Goal: Task Accomplishment & Management: Complete application form

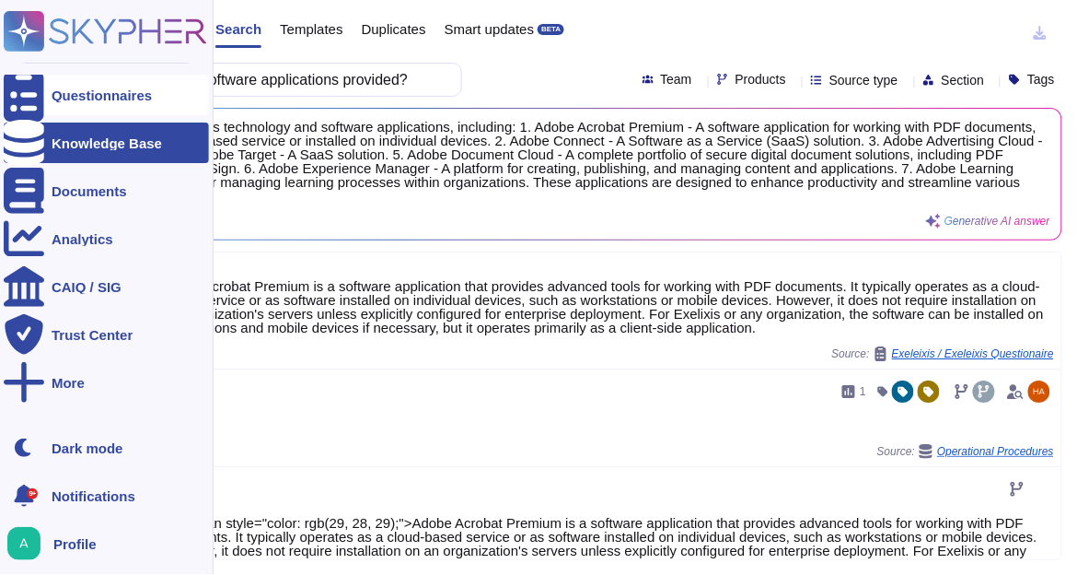
click at [48, 91] on div "Questionnaires" at bounding box center [106, 95] width 205 height 41
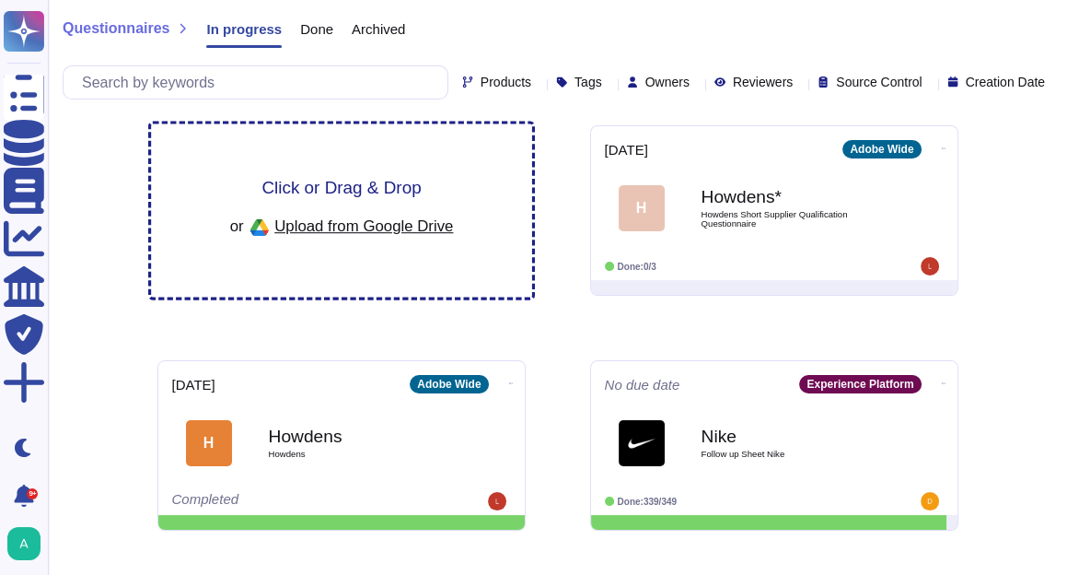
click at [371, 190] on span "Click or Drag & Drop" at bounding box center [340, 187] width 159 height 17
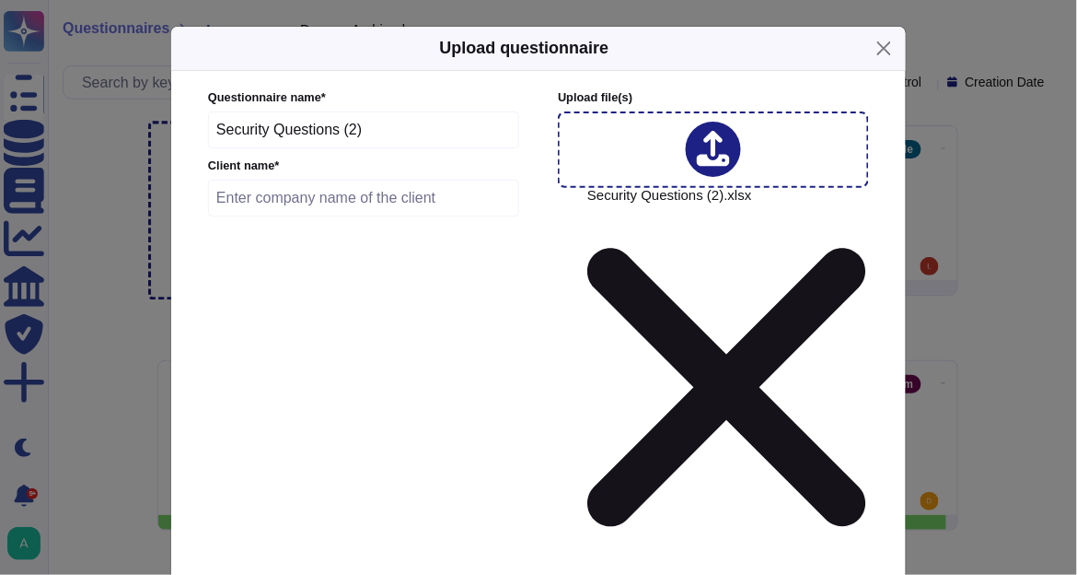
click at [331, 206] on input "text" at bounding box center [363, 198] width 311 height 37
type input "Prudential"
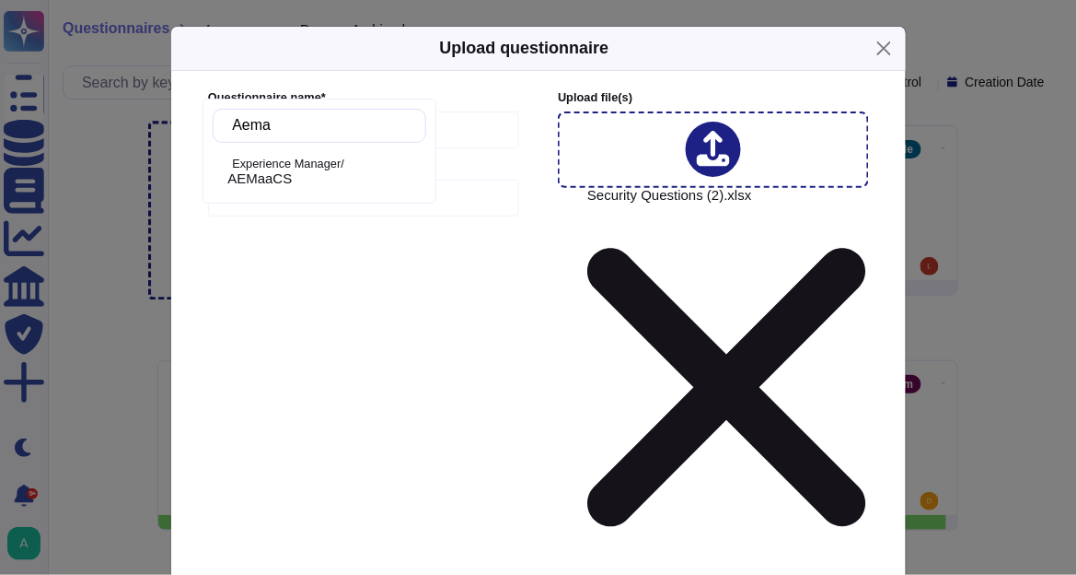
type input "Aemaa"
click at [284, 180] on span "AEMaaCS" at bounding box center [259, 178] width 64 height 17
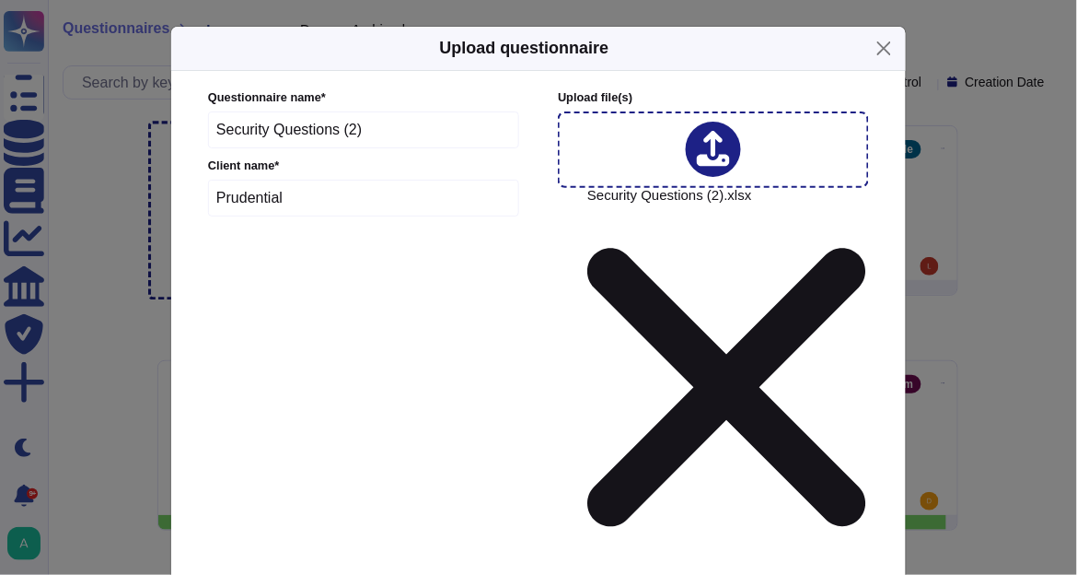
type input "275000"
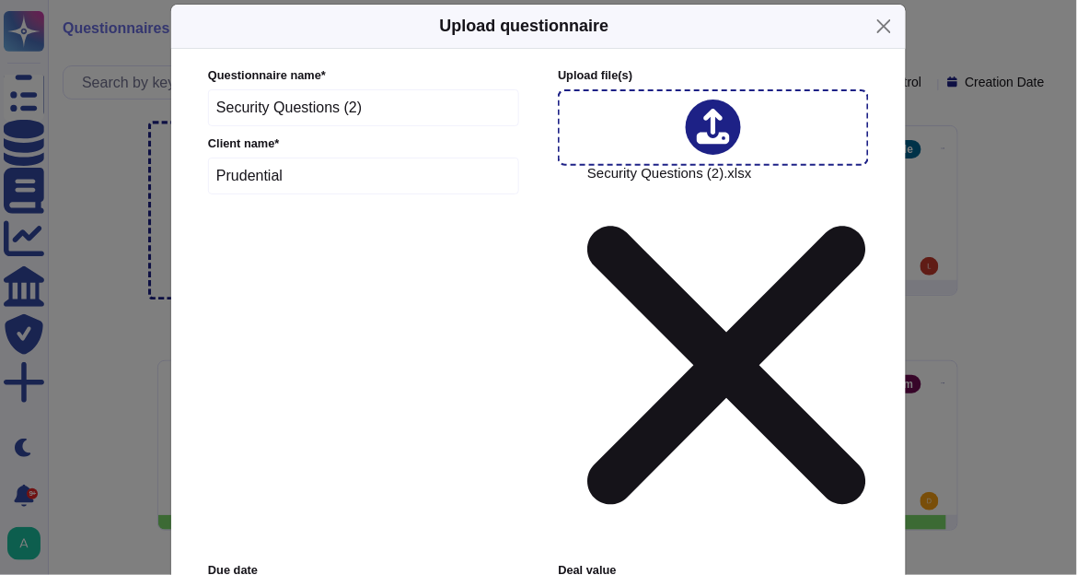
scroll to position [34, 0]
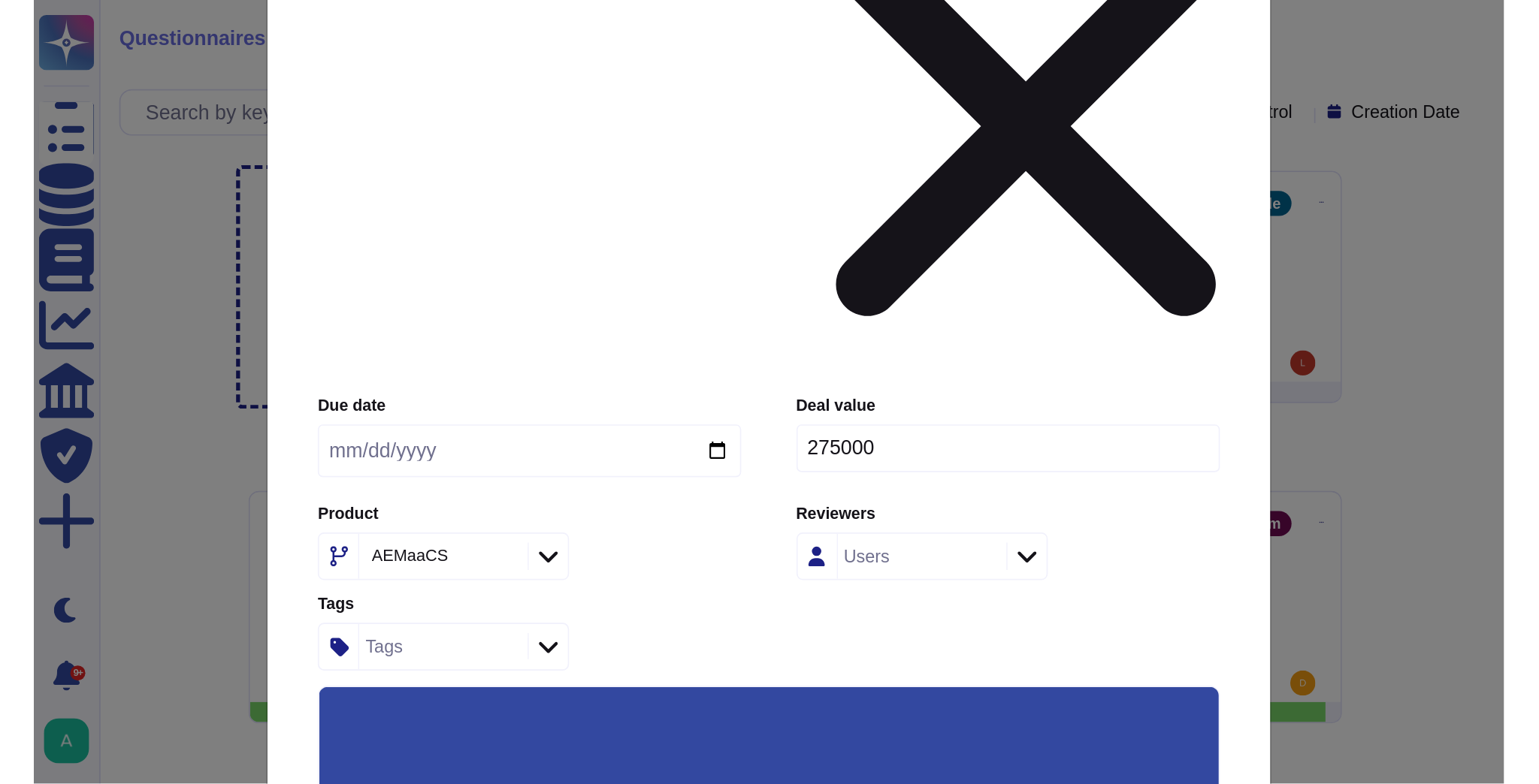
scroll to position [293, 0]
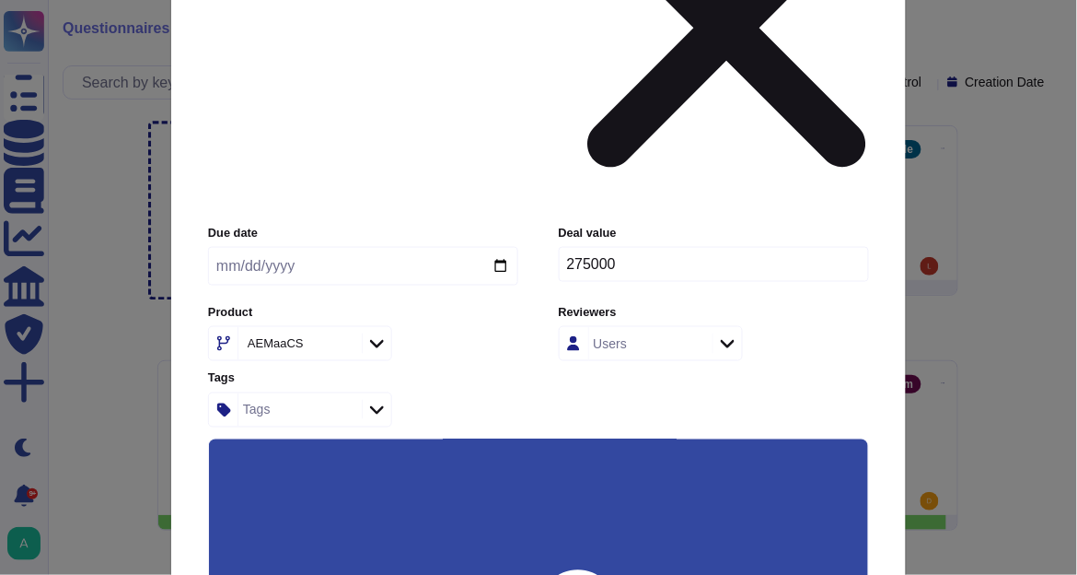
click at [0, 0] on input "Use this questionnaire as a source of suggestions" at bounding box center [0, 0] width 0 height 0
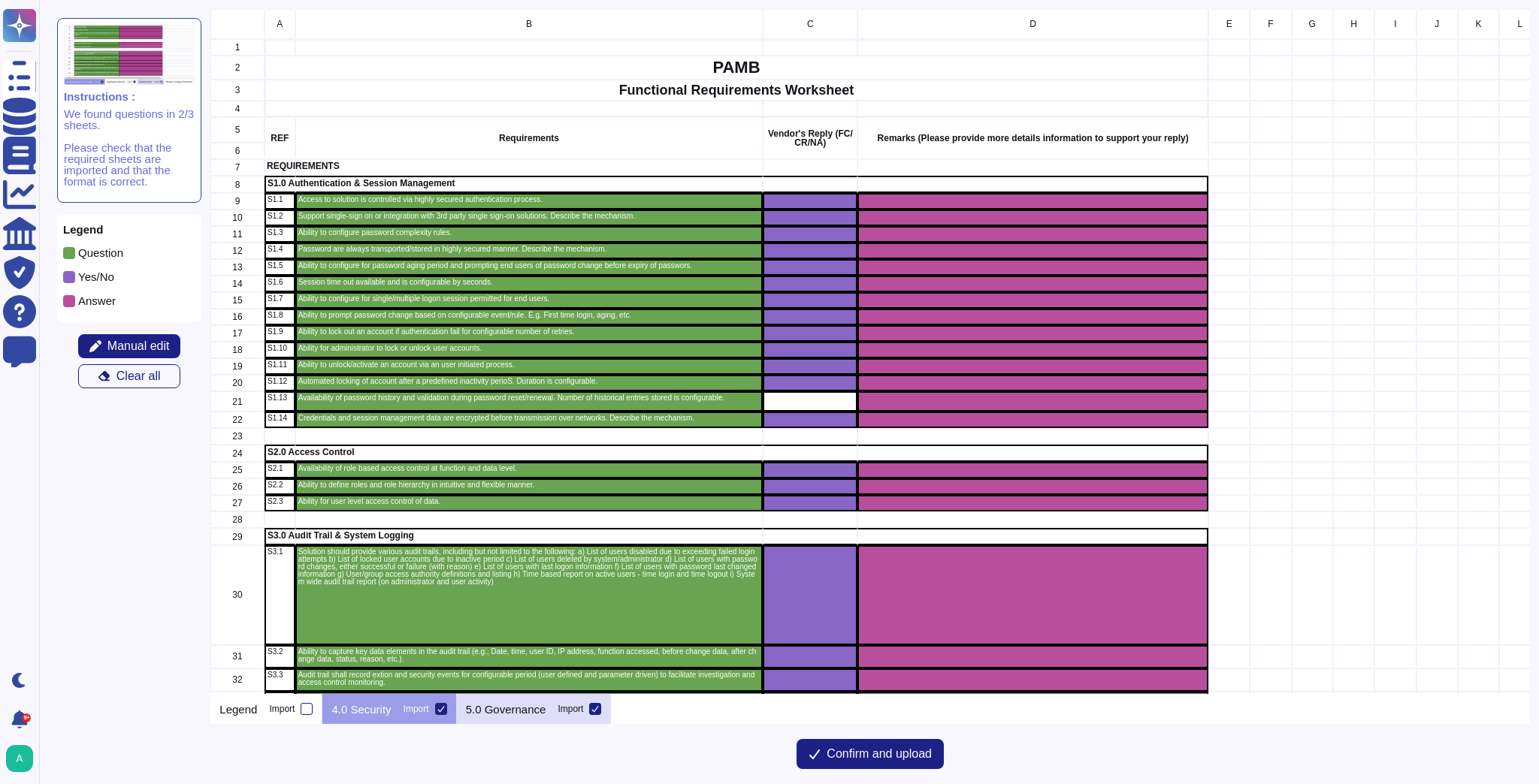
click at [510, 707] on p "5.0 Governance" at bounding box center [506, 710] width 81 height 11
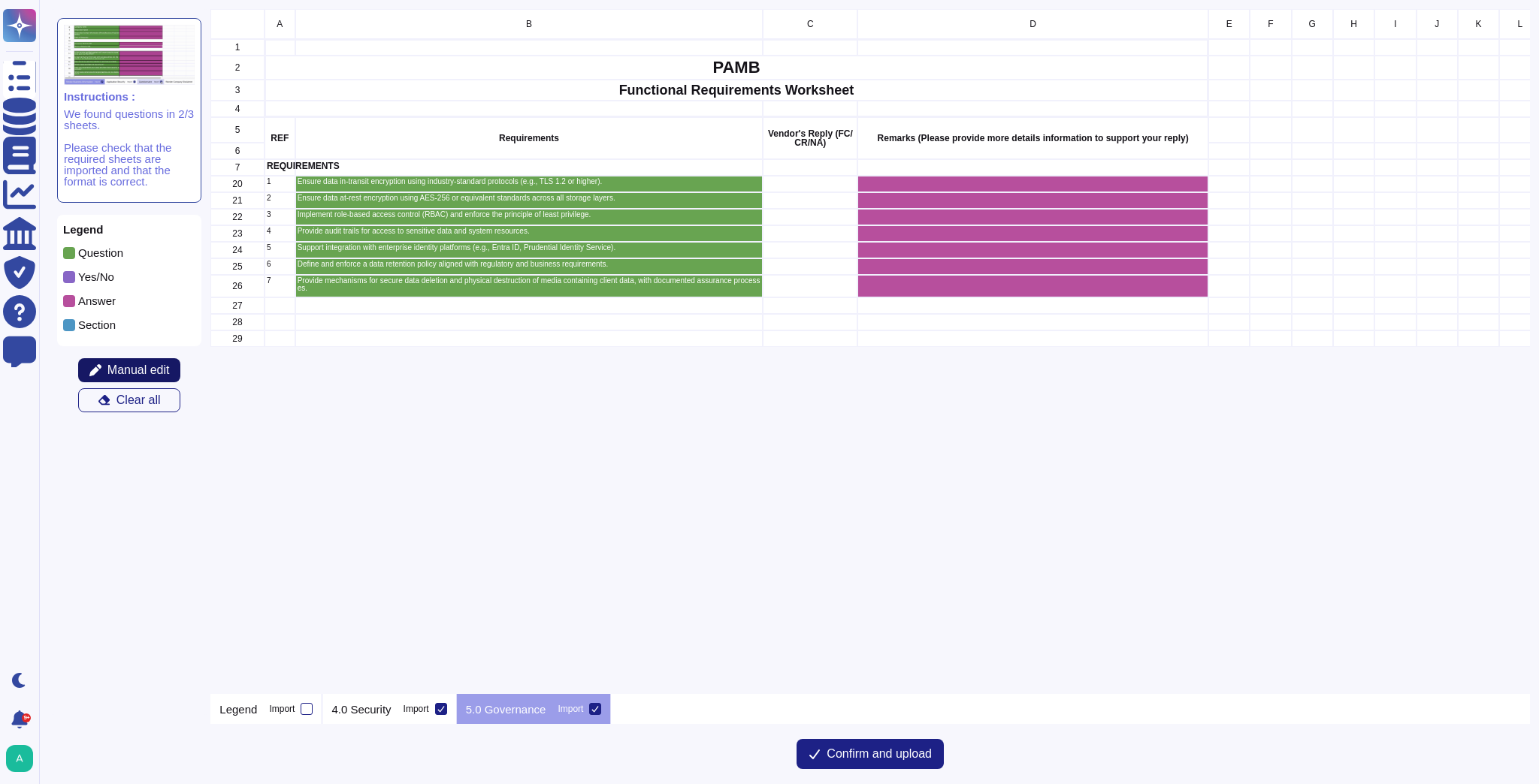
click at [149, 366] on span "Manual edit" at bounding box center [139, 370] width 62 height 12
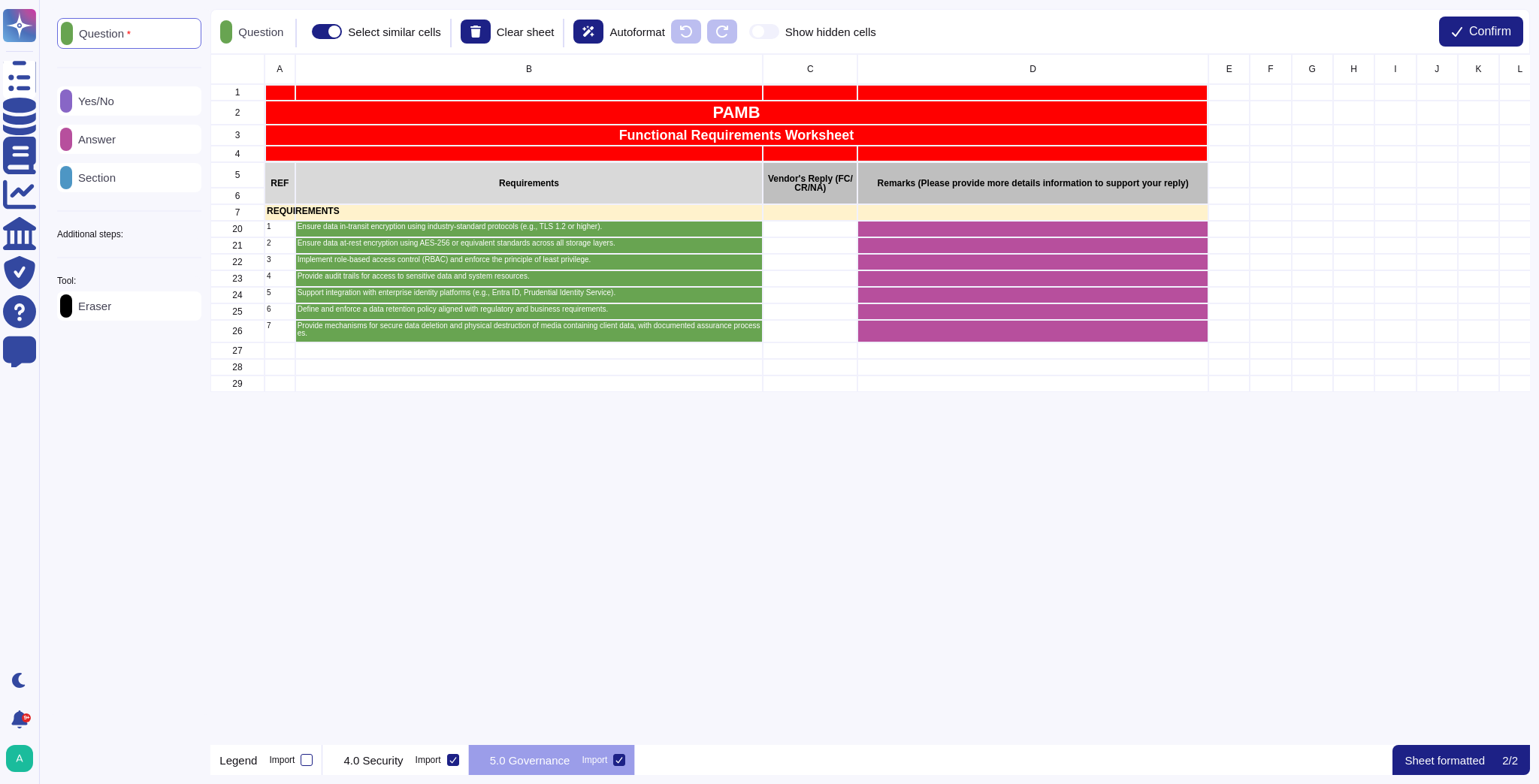
scroll to position [682, 1310]
click at [116, 138] on p "Answer" at bounding box center [93, 140] width 43 height 11
click at [1473, 28] on span "Confirm" at bounding box center [1490, 31] width 42 height 12
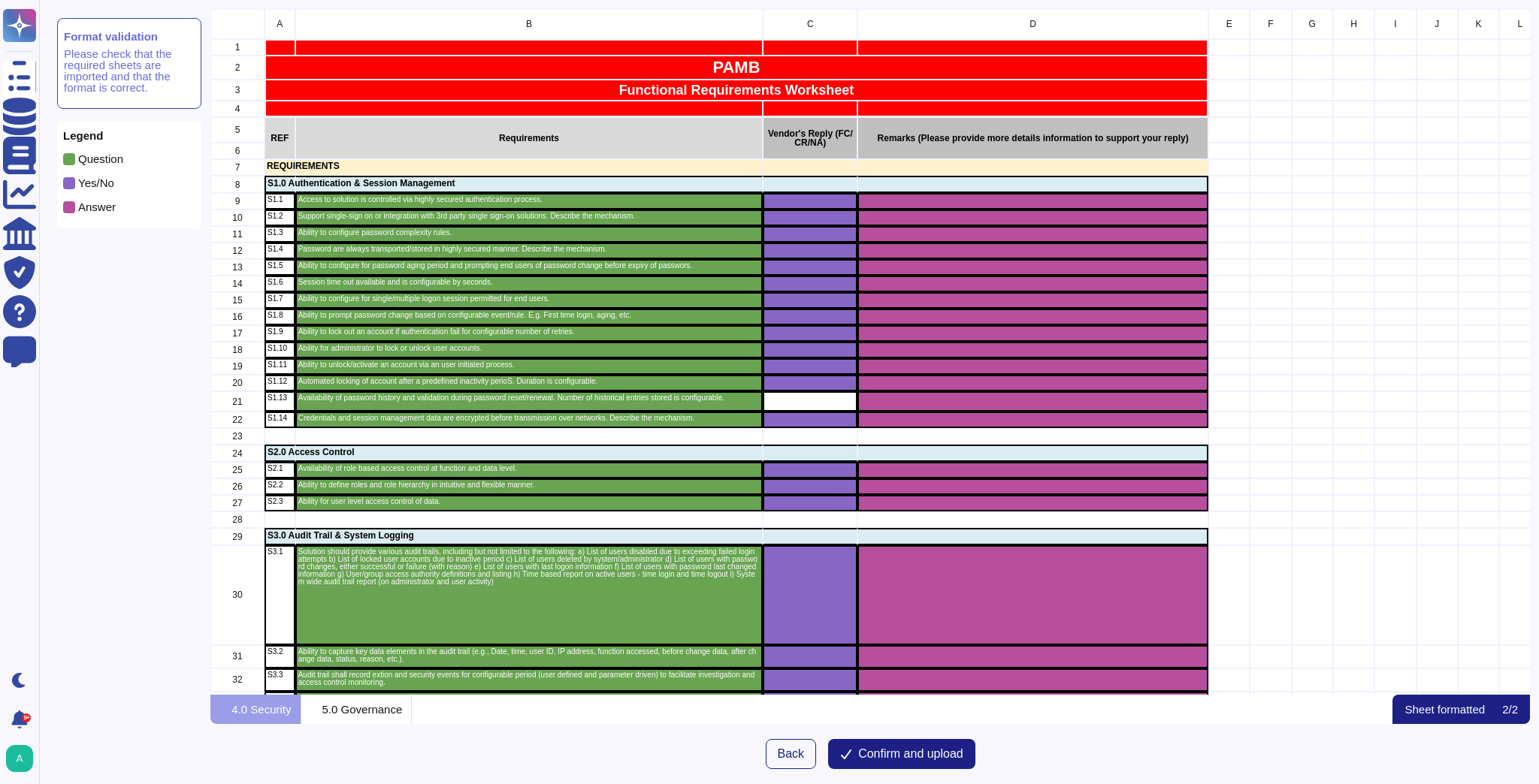
scroll to position [676, 1310]
click at [920, 751] on span "Confirm and upload" at bounding box center [910, 754] width 105 height 12
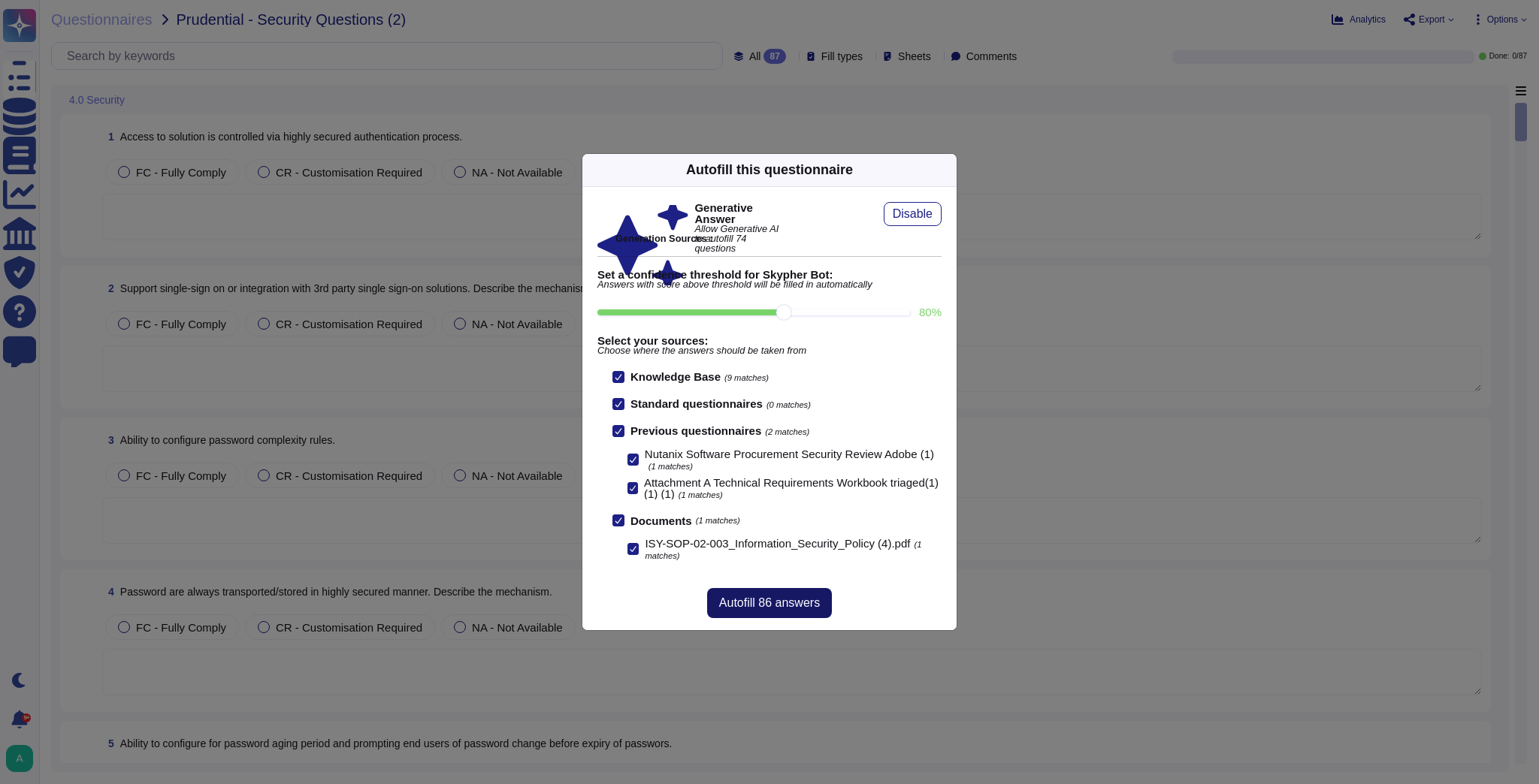
click at [799, 610] on button "Autofill 86 answers" at bounding box center [769, 603] width 125 height 30
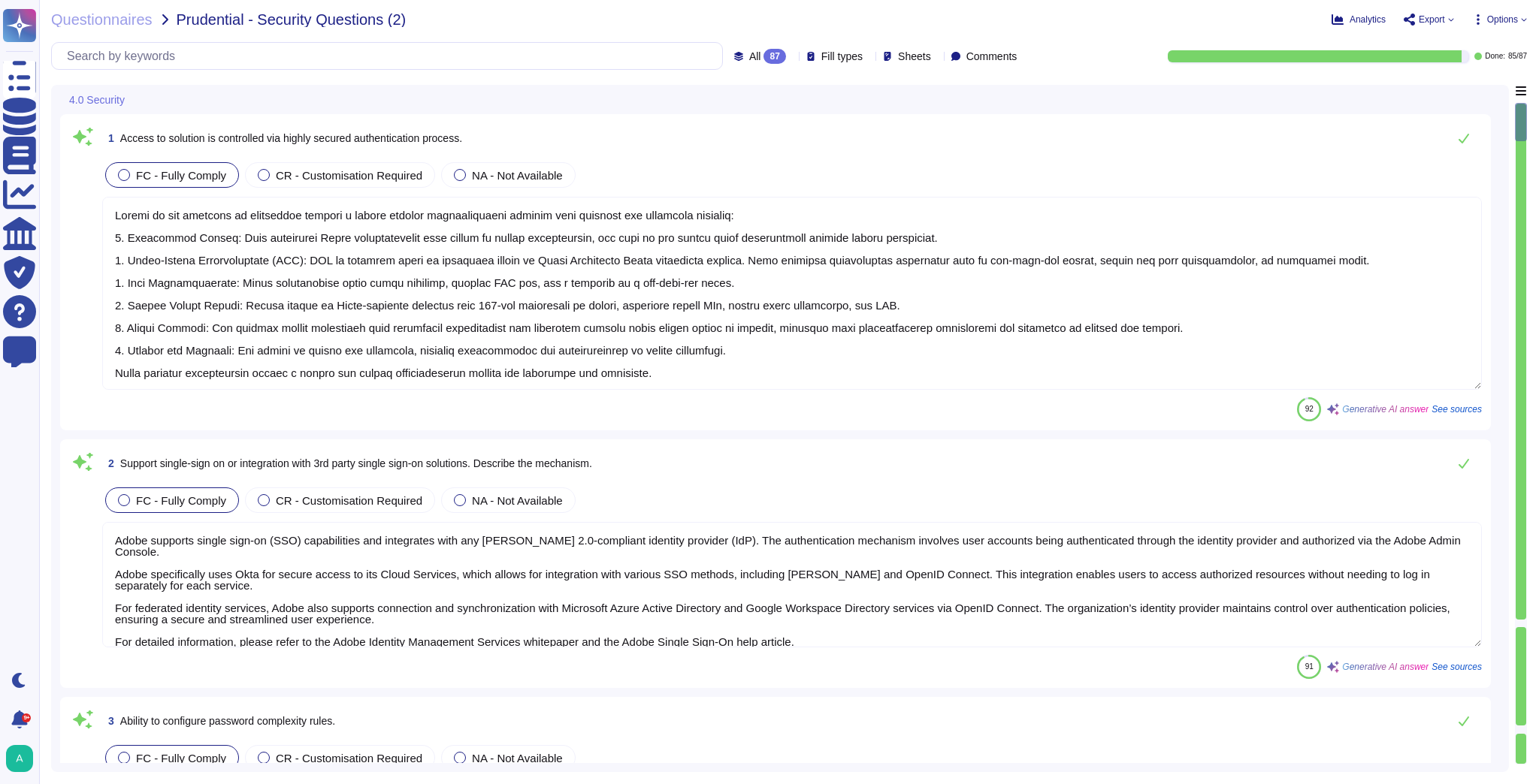
type textarea "Access to our solution is controlled through a highly secured authentication pr…"
type textarea "Adobe supports single sign-on (SSO) capabilities and integrates with any [PERSO…"
type textarea "Adobe products and services allow customers to configure password complexity ru…"
type textarea "Passwords are [SECURITY_DATA] or encrypted using SHA-256 hashing in combination…"
type textarea "Adobe allows enterprise customers to configure their own password policies, whi…"
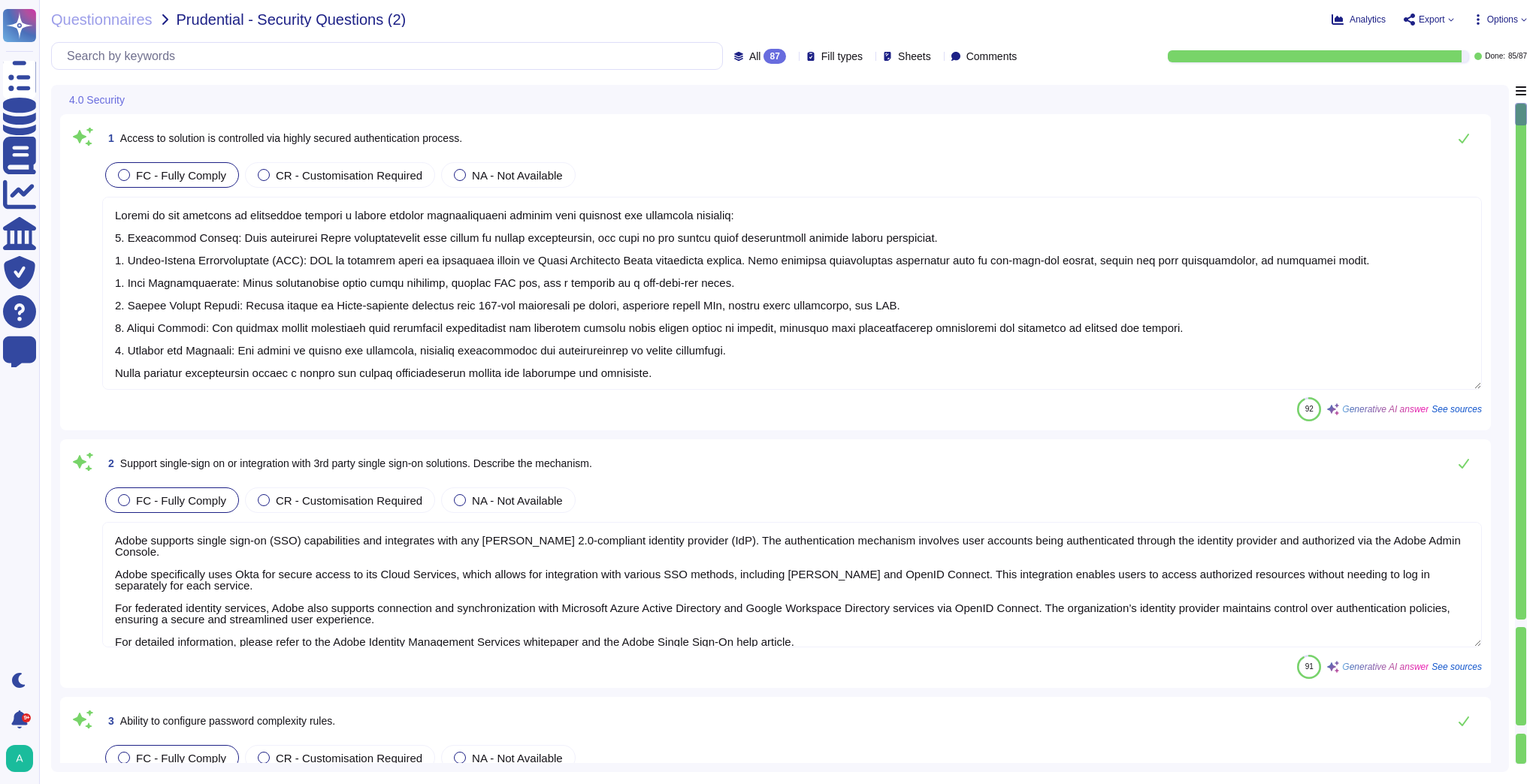
click at [757, 51] on div "All 87" at bounding box center [763, 56] width 58 height 15
click at [752, 128] on div "To do 2" at bounding box center [776, 132] width 122 height 16
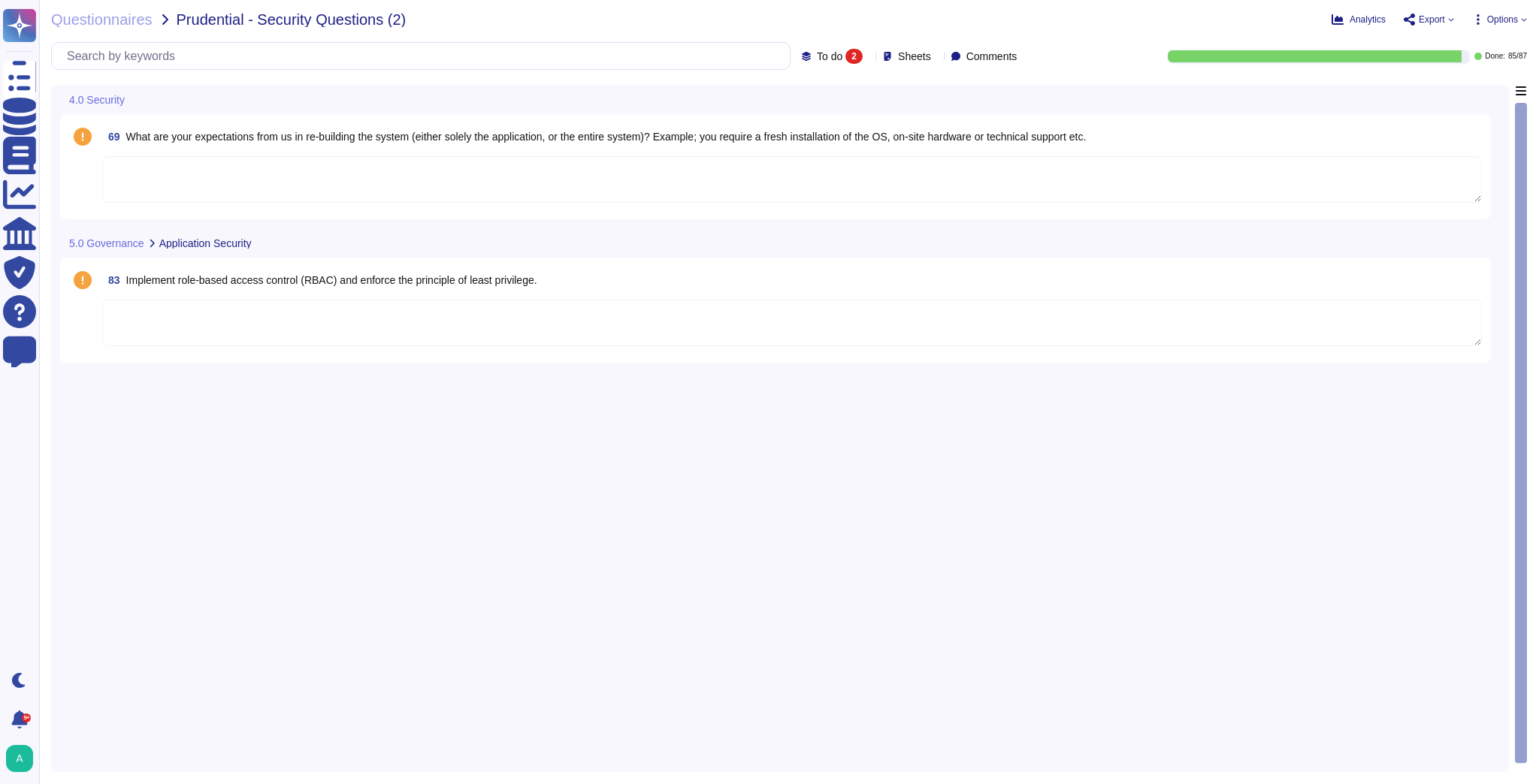
click at [1450, 21] on icon at bounding box center [1450, 19] width 6 height 6
click at [489, 295] on div "83 Implement role-based access control (RBAC) and enforce the principle of leas…" at bounding box center [775, 310] width 1413 height 87
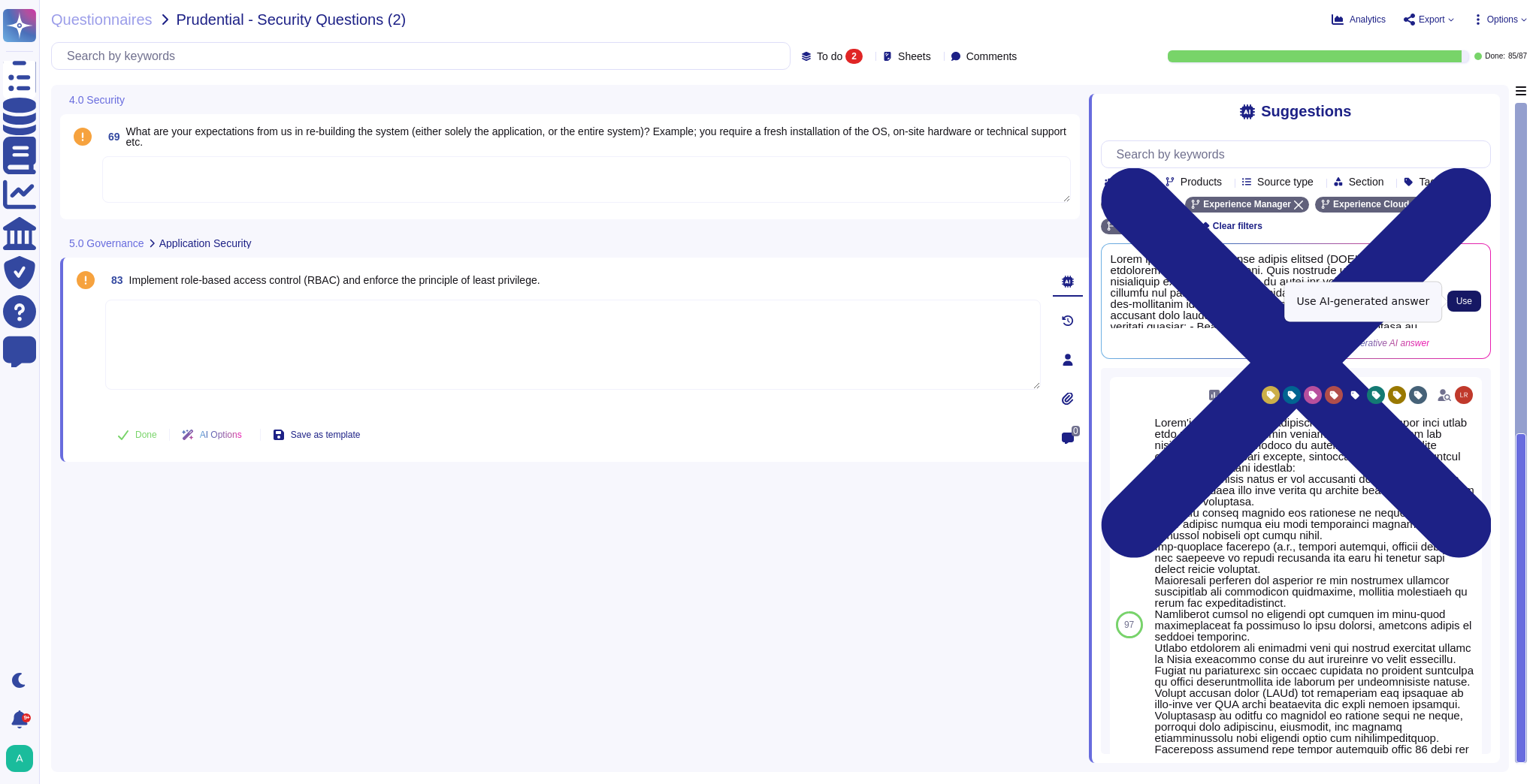
click at [1474, 301] on button "Use" at bounding box center [1463, 301] width 33 height 21
type textarea "Adobe implements role-based access control (RBAC) to enforce the principle of l…"
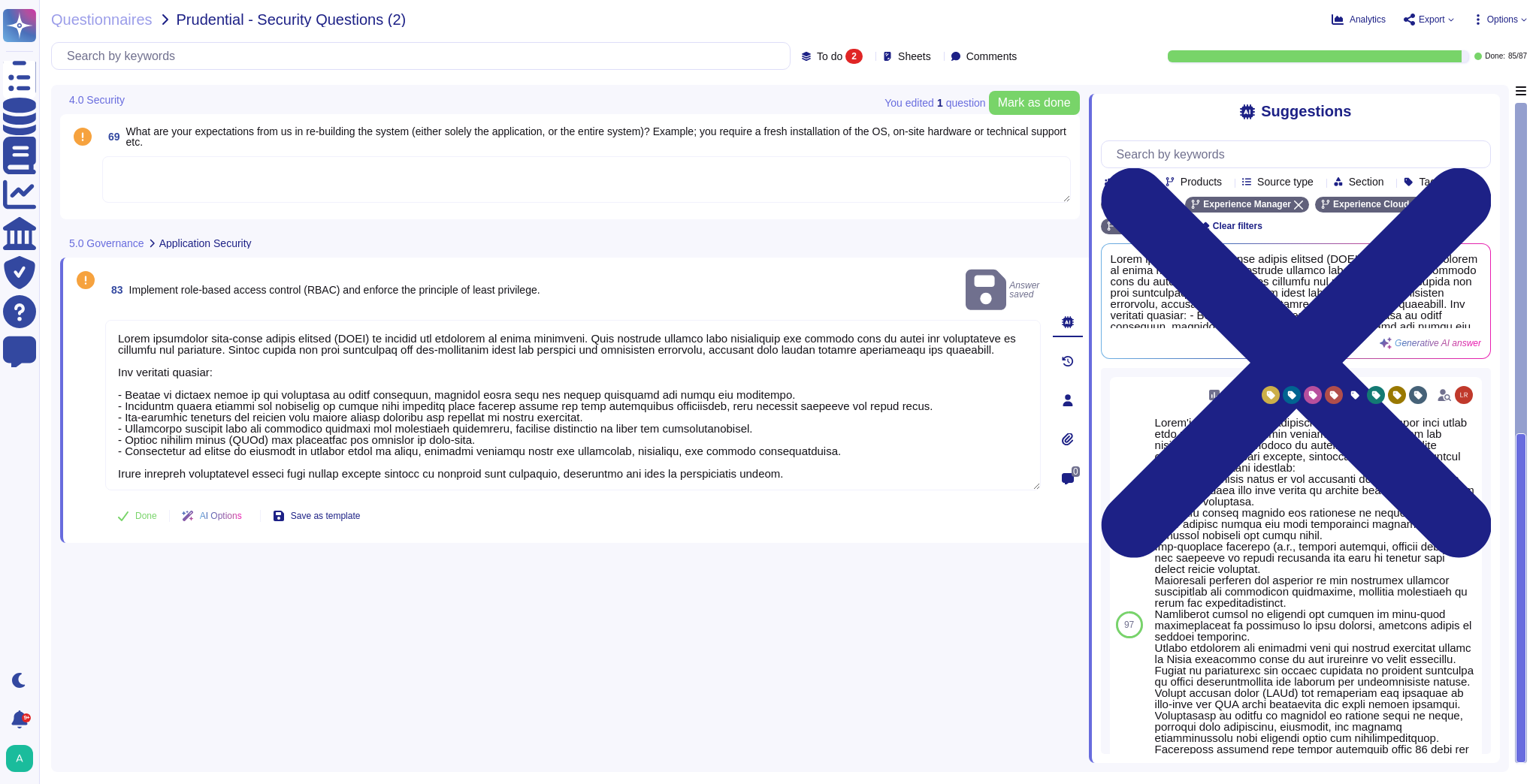
click at [480, 160] on textarea at bounding box center [586, 179] width 969 height 47
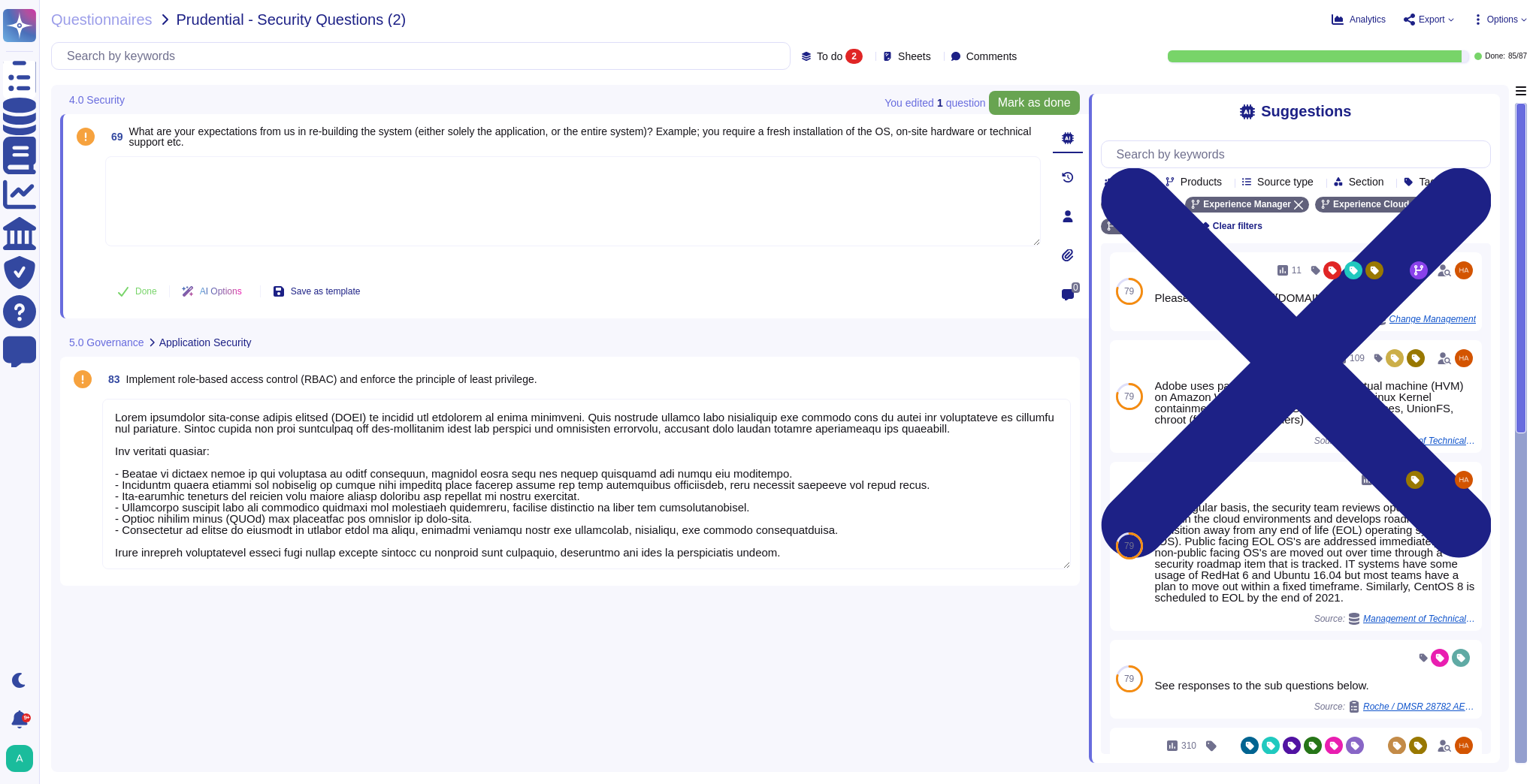
click at [1006, 104] on span "Mark as done" at bounding box center [1034, 103] width 73 height 12
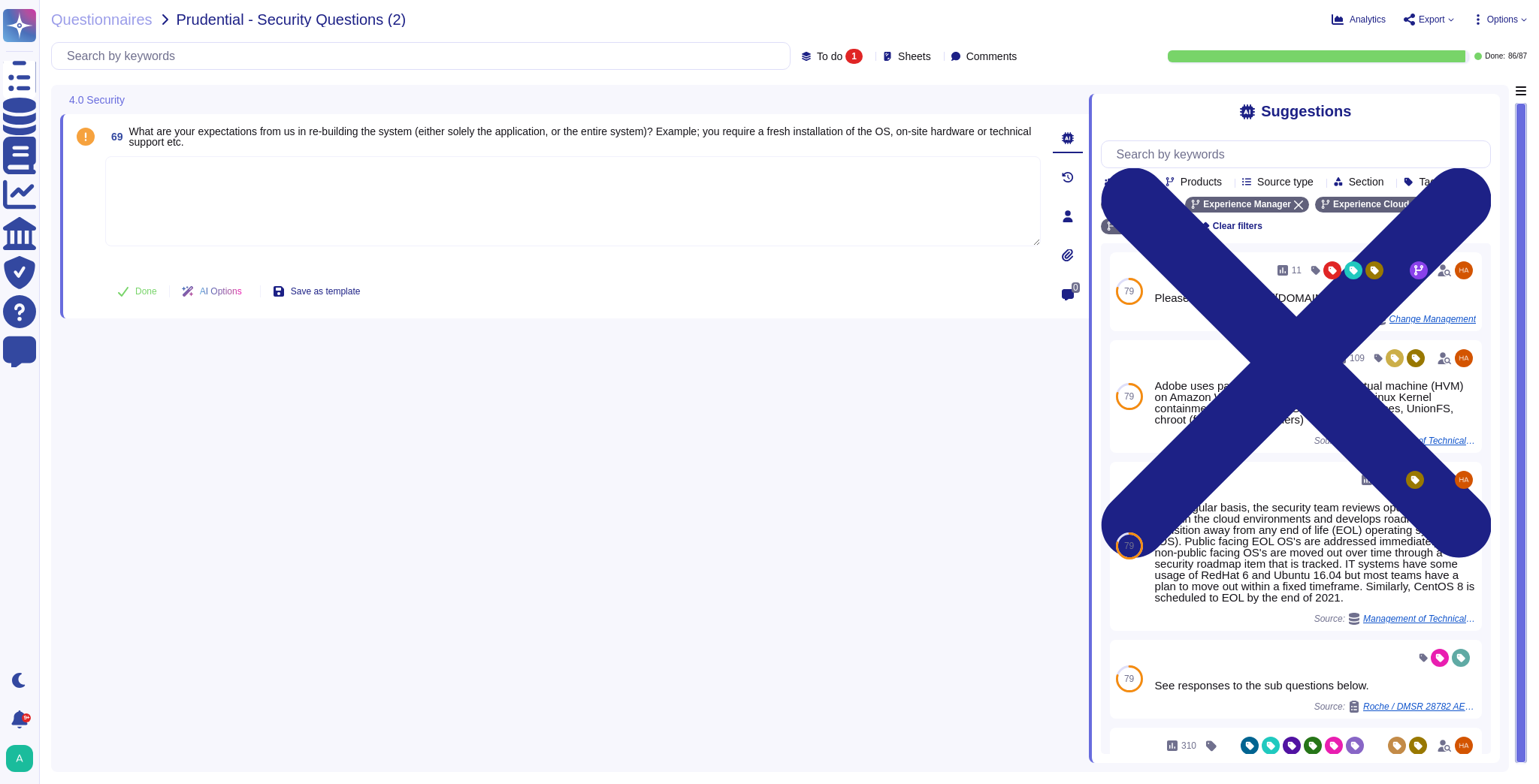
click at [1445, 20] on span "Export" at bounding box center [1429, 20] width 51 height 12
click at [1463, 91] on p "Download" at bounding box center [1484, 112] width 53 height 42
